Goal: Task Accomplishment & Management: Use online tool/utility

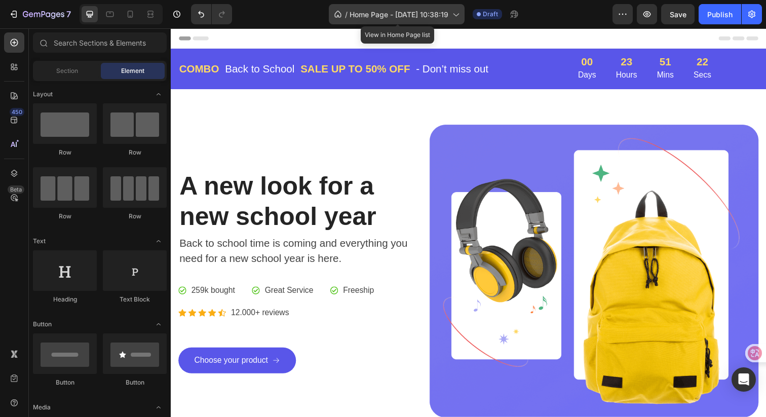
click at [428, 12] on span "Home Page - [DATE] 10:38:19" at bounding box center [398, 14] width 99 height 11
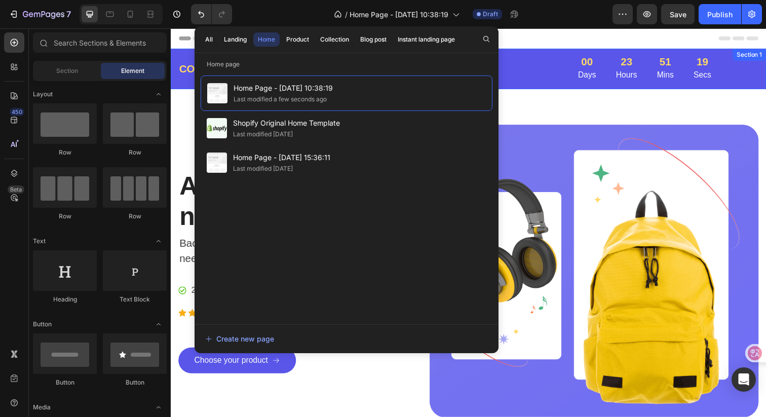
click at [552, 88] on div "COMBO Text block Back to School Text block Row SALE UP TO 50% OFF Text block - …" at bounding box center [475, 69] width 608 height 41
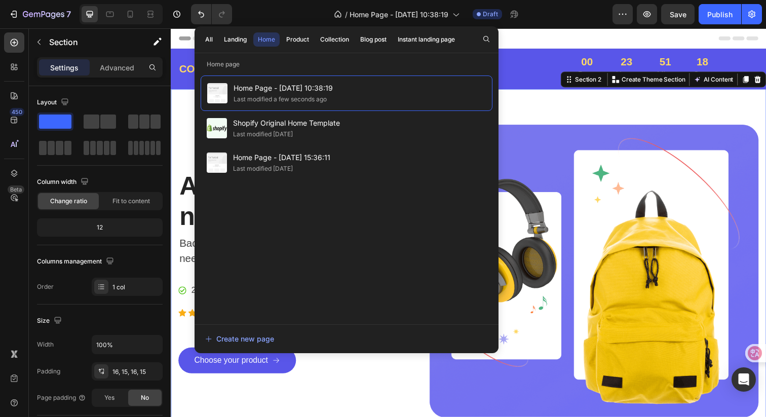
click at [563, 107] on div "A new look for a new school year Heading Back to school time is coming and ever…" at bounding box center [475, 276] width 608 height 372
click at [559, 27] on div "7 Version history / Home Page - [DATE] 10:38:19 Draft Preview Save Publish" at bounding box center [383, 14] width 766 height 29
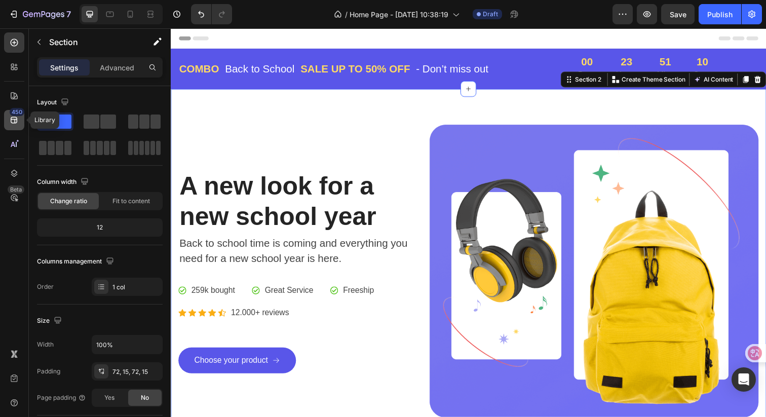
click at [17, 122] on icon at bounding box center [14, 120] width 7 height 7
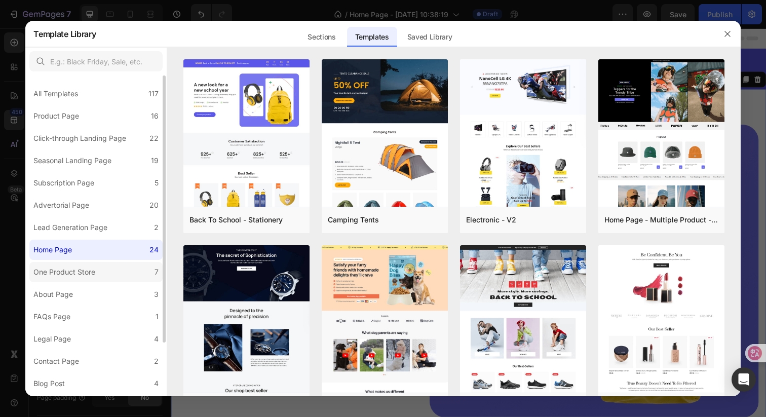
click at [98, 267] on div "One Product Store" at bounding box center [66, 272] width 66 height 12
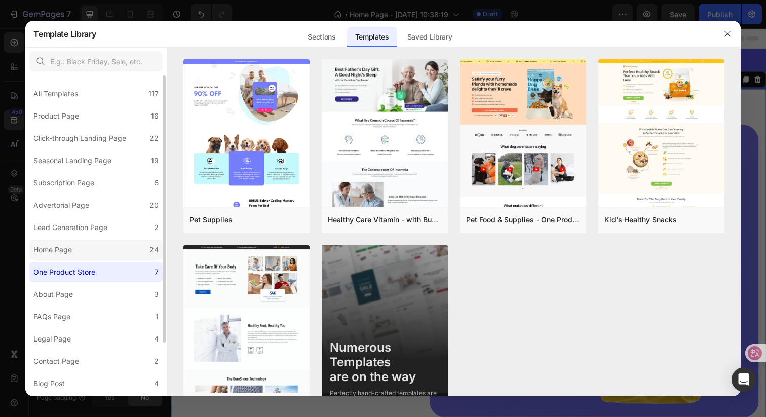
click at [99, 252] on label "Home Page 24" at bounding box center [95, 250] width 133 height 20
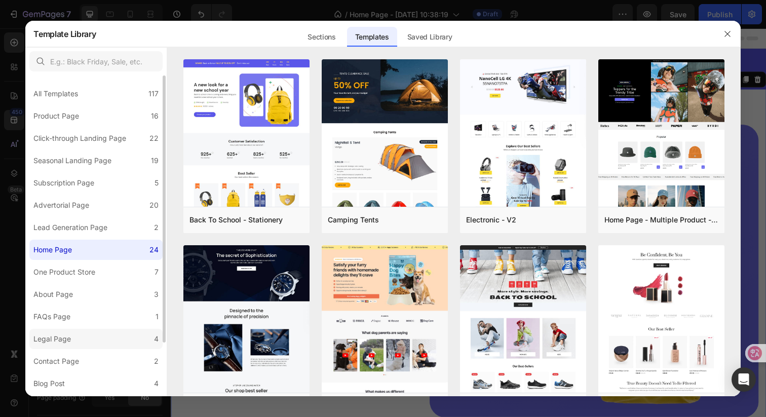
click at [112, 332] on label "Legal Page 4" at bounding box center [95, 339] width 133 height 20
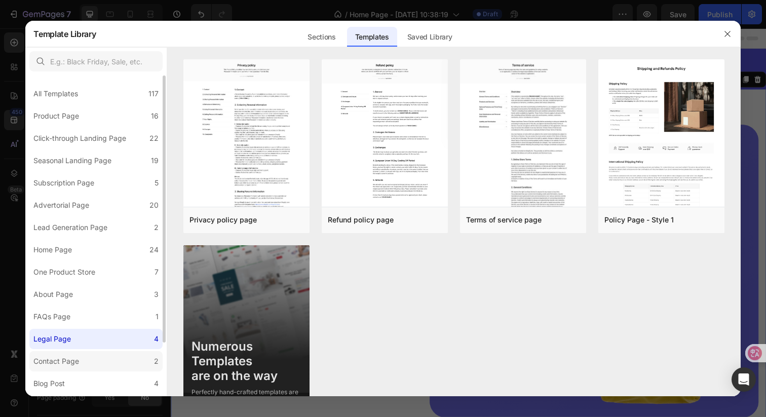
click at [110, 358] on label "Contact Page 2" at bounding box center [95, 361] width 133 height 20
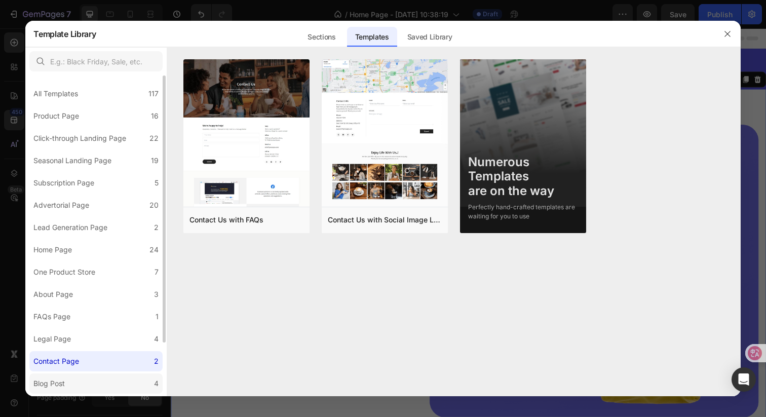
click at [102, 382] on label "Blog Post 4" at bounding box center [95, 383] width 133 height 20
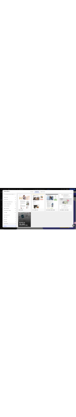
scroll to position [64, 0]
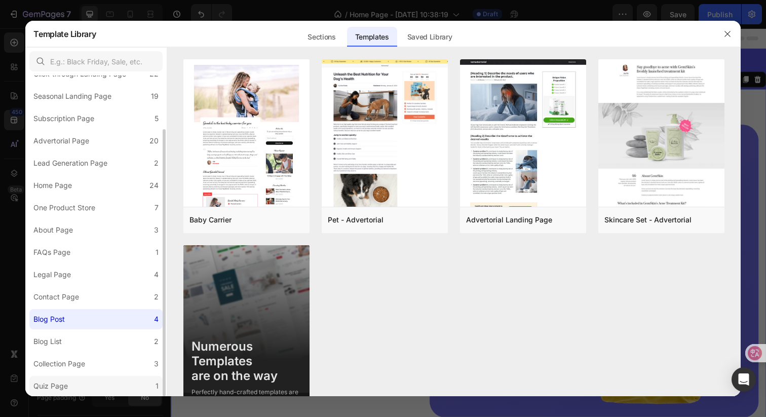
click at [86, 380] on label "Quiz Page 1" at bounding box center [95, 386] width 133 height 20
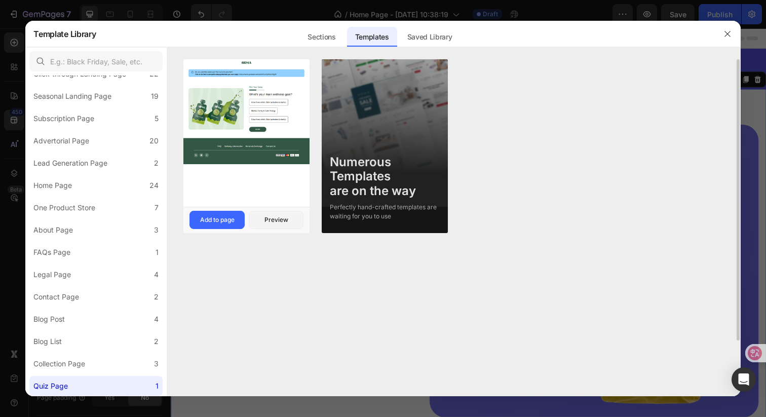
click at [286, 122] on img at bounding box center [246, 111] width 126 height 105
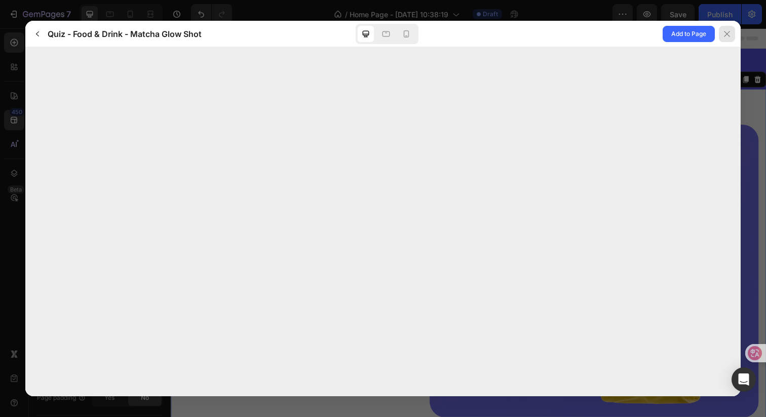
click at [725, 37] on icon at bounding box center [727, 34] width 8 height 8
